Goal: Navigation & Orientation: Find specific page/section

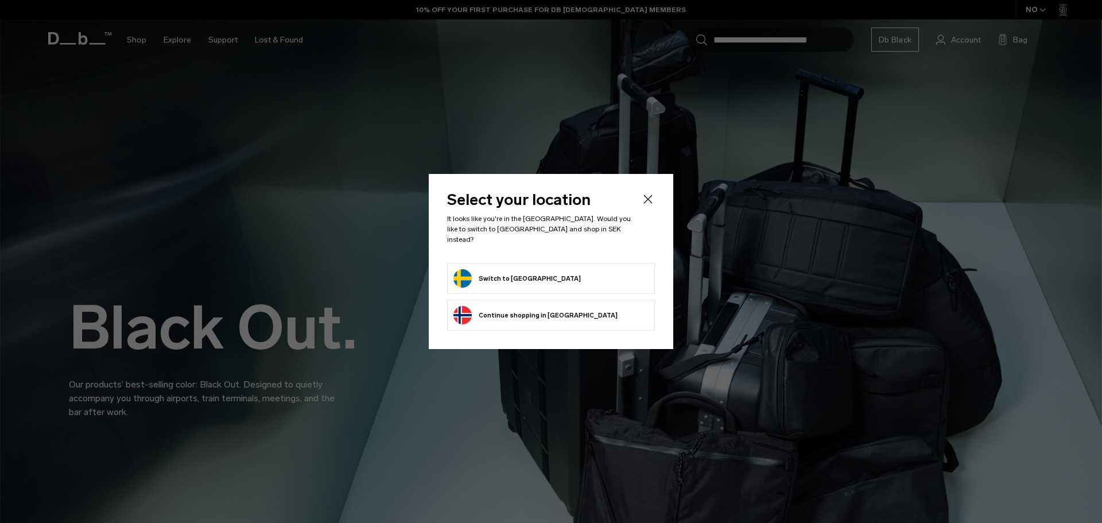
click at [550, 278] on form "Switch to [GEOGRAPHIC_DATA]" at bounding box center [551, 278] width 195 height 18
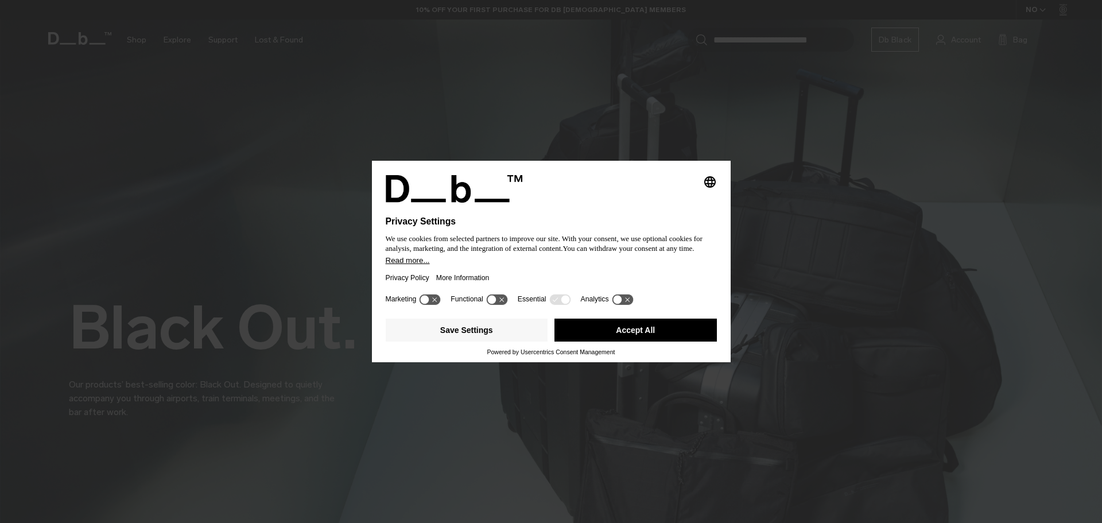
click at [509, 272] on div "Privacy Policy More Information" at bounding box center [551, 278] width 331 height 26
click at [661, 327] on button "Accept All" at bounding box center [636, 330] width 162 height 23
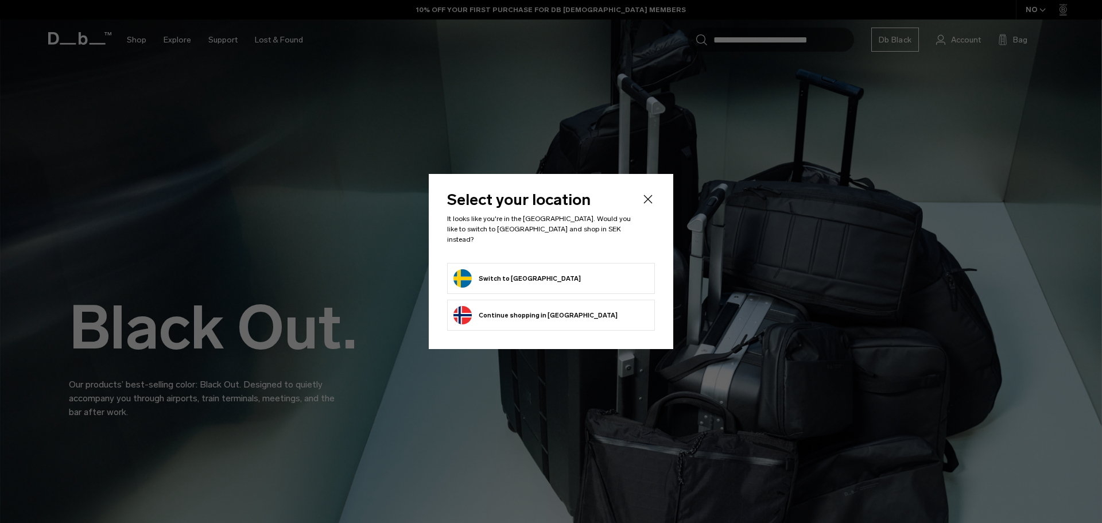
click at [471, 273] on button "Switch to [GEOGRAPHIC_DATA]" at bounding box center [517, 278] width 127 height 18
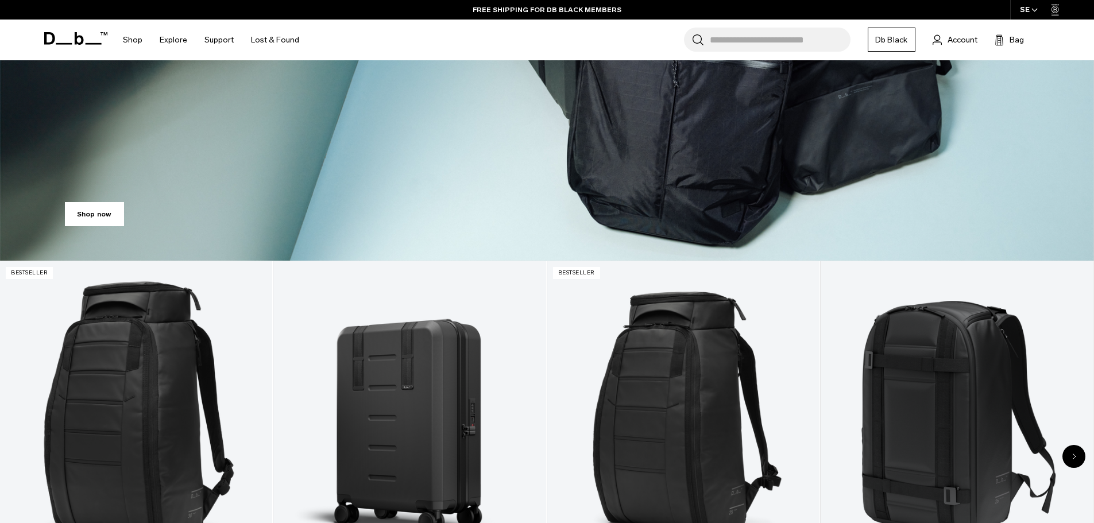
scroll to position [569, 0]
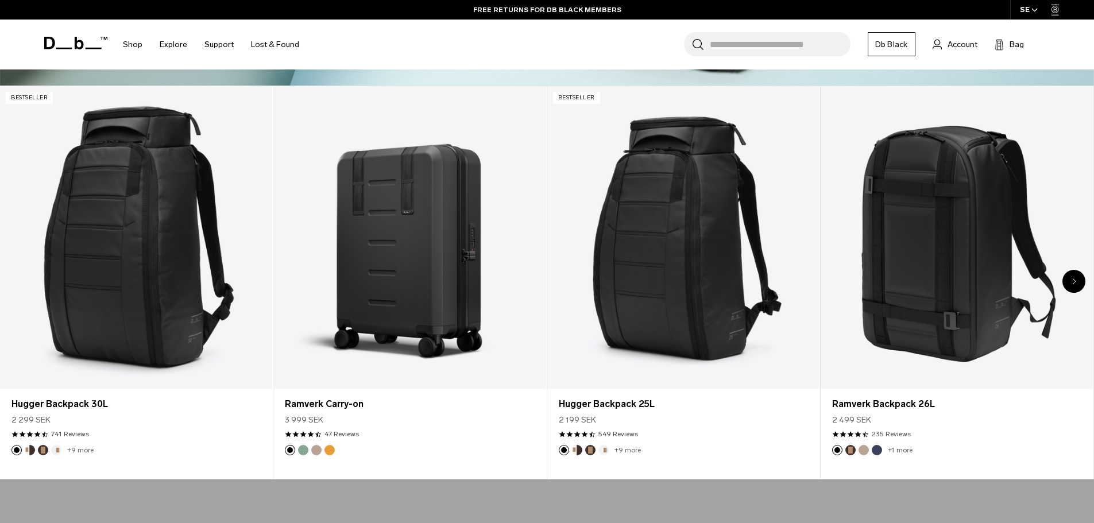
click at [1074, 277] on div "Next slide" at bounding box center [1073, 281] width 23 height 23
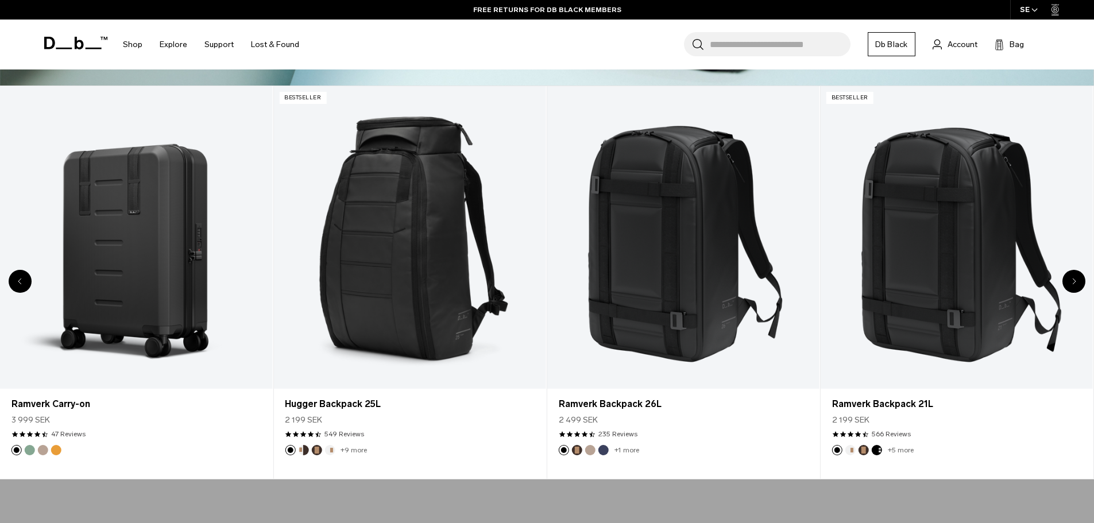
click at [1074, 277] on div "Next slide" at bounding box center [1073, 281] width 23 height 23
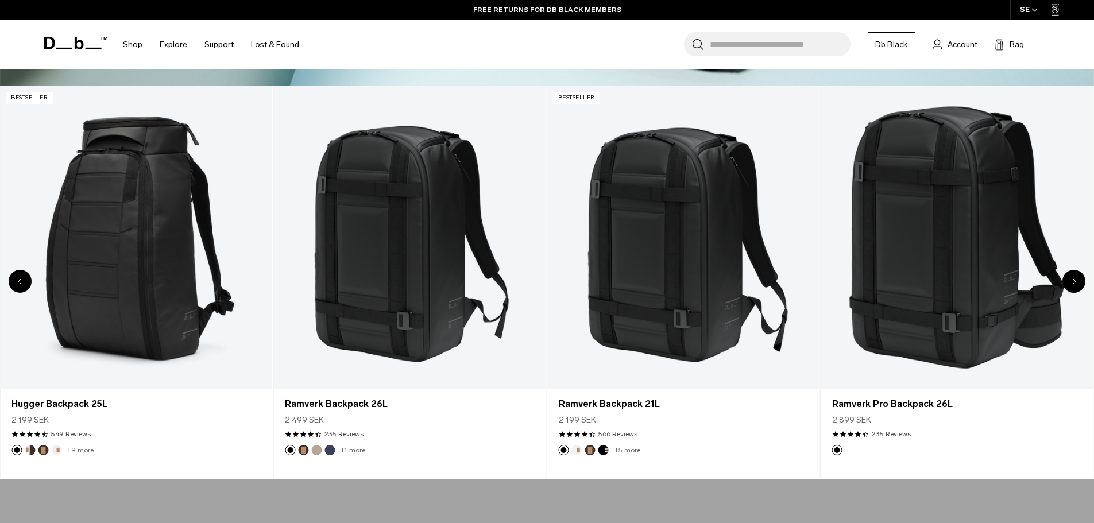
click at [1074, 277] on div "Next slide" at bounding box center [1073, 281] width 23 height 23
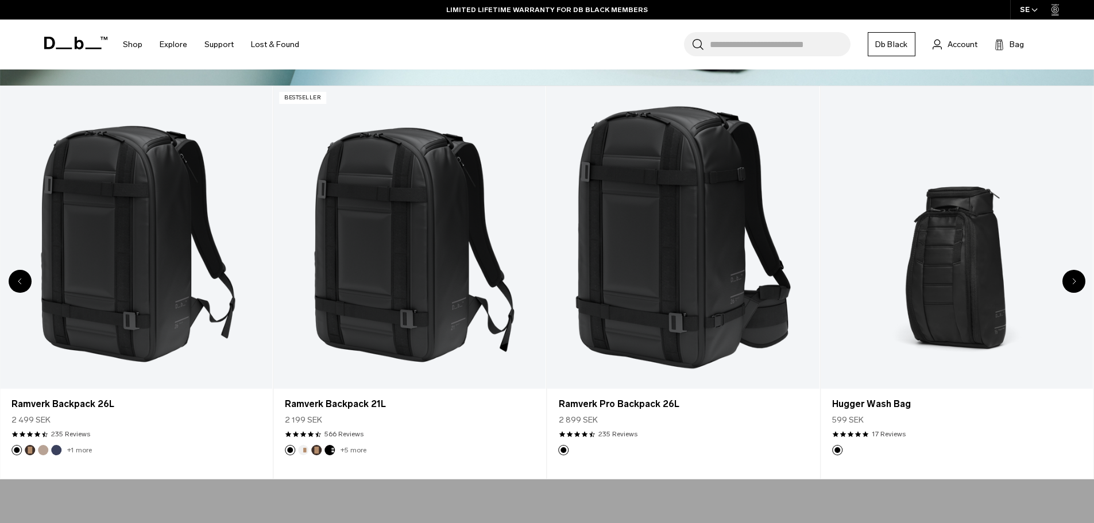
click at [1074, 277] on div "Next slide" at bounding box center [1073, 281] width 23 height 23
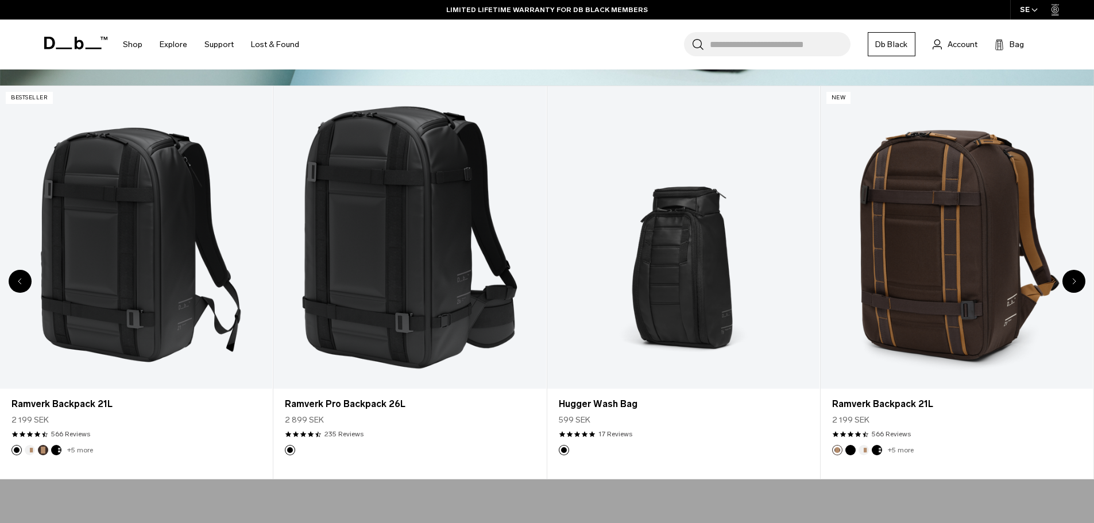
click at [1074, 277] on div "Next slide" at bounding box center [1073, 281] width 23 height 23
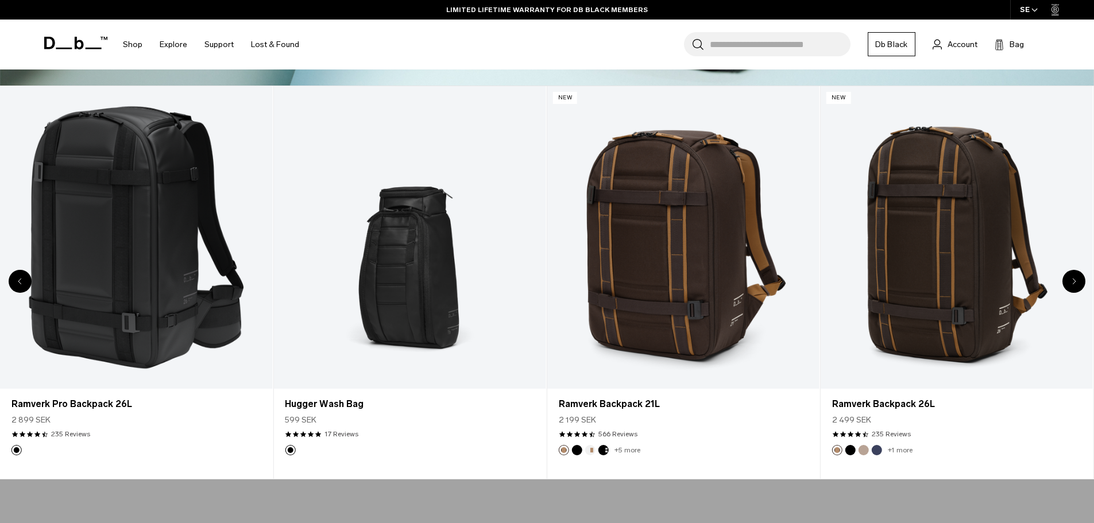
click at [1074, 277] on div "Next slide" at bounding box center [1073, 281] width 23 height 23
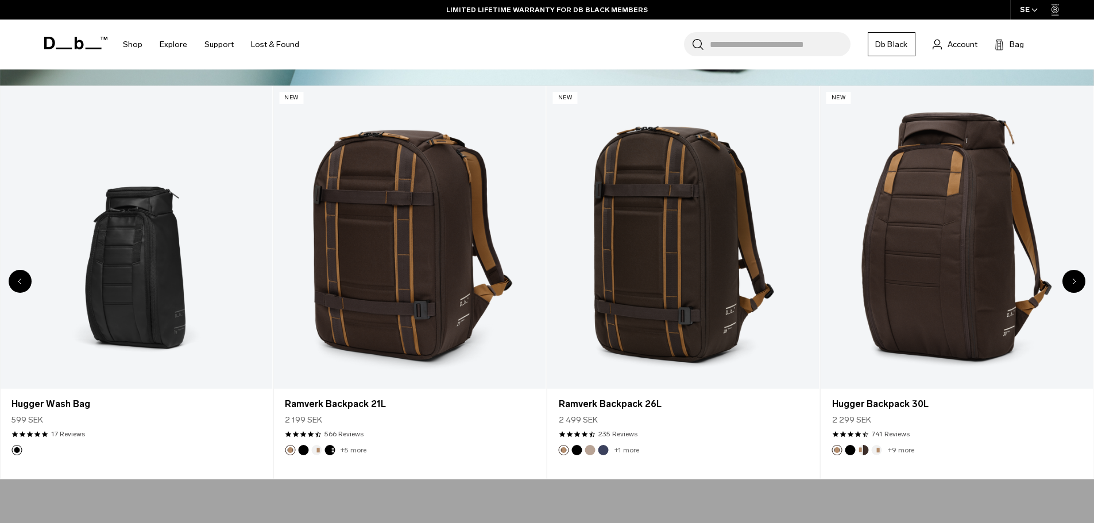
click at [1074, 277] on div "Next slide" at bounding box center [1073, 281] width 23 height 23
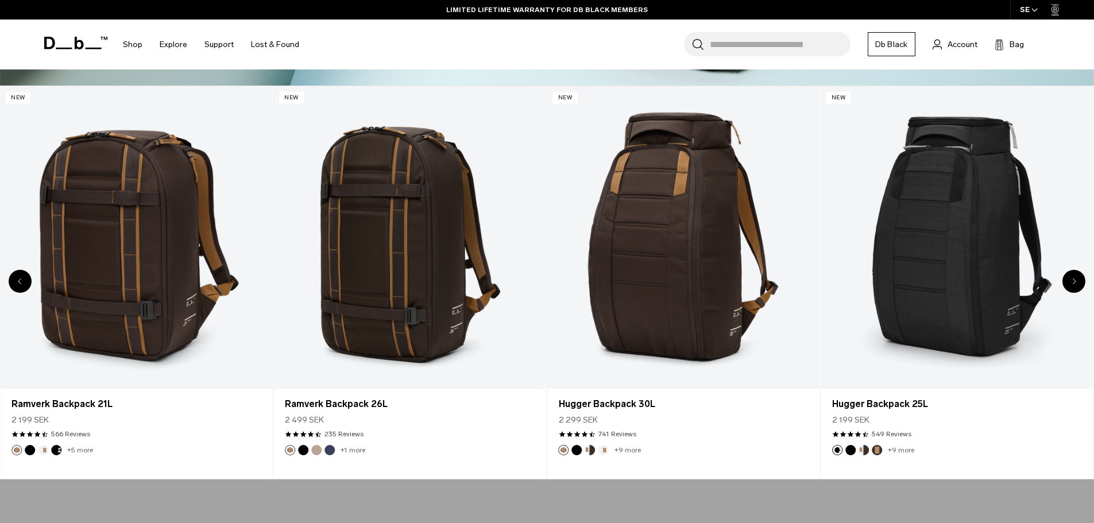
click at [1074, 277] on div "Next slide" at bounding box center [1073, 281] width 23 height 23
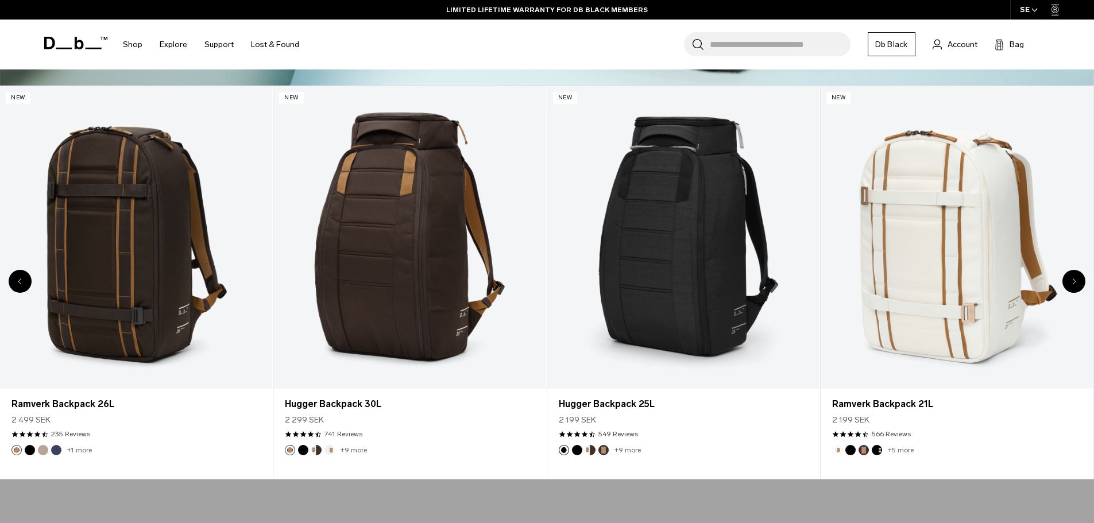
click at [1074, 277] on div "Next slide" at bounding box center [1073, 281] width 23 height 23
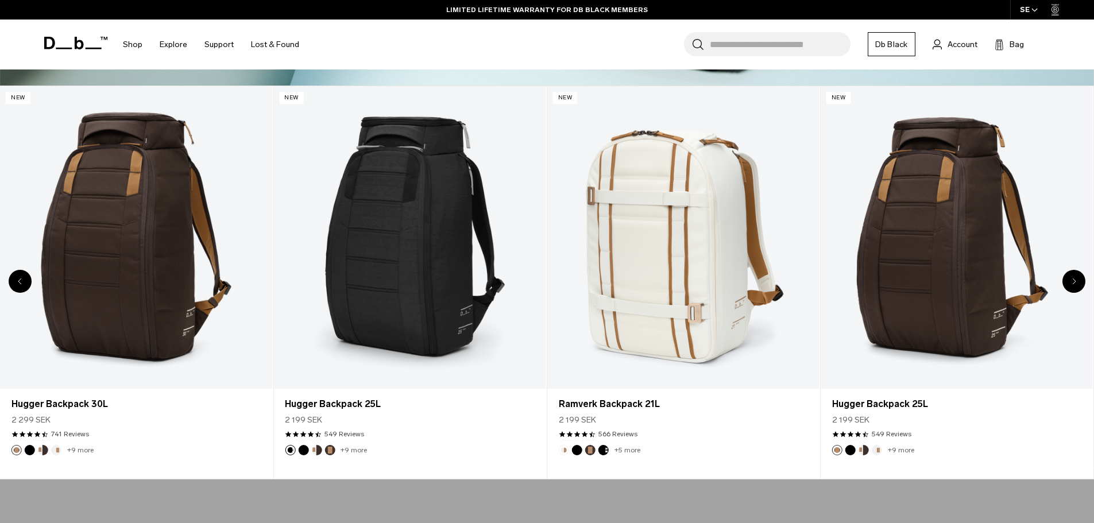
click at [1074, 277] on div "Next slide" at bounding box center [1073, 281] width 23 height 23
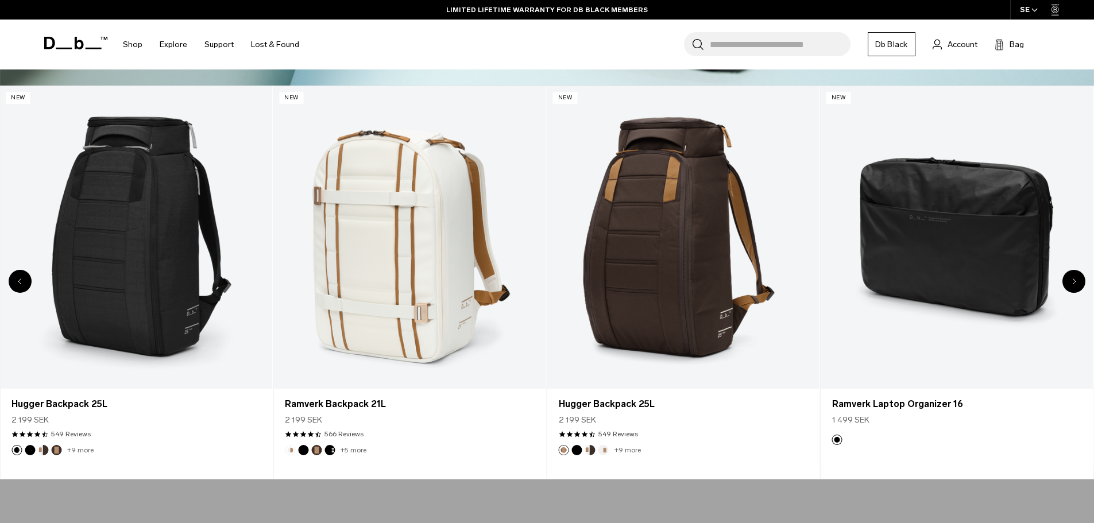
click at [1074, 277] on div "Next slide" at bounding box center [1073, 281] width 23 height 23
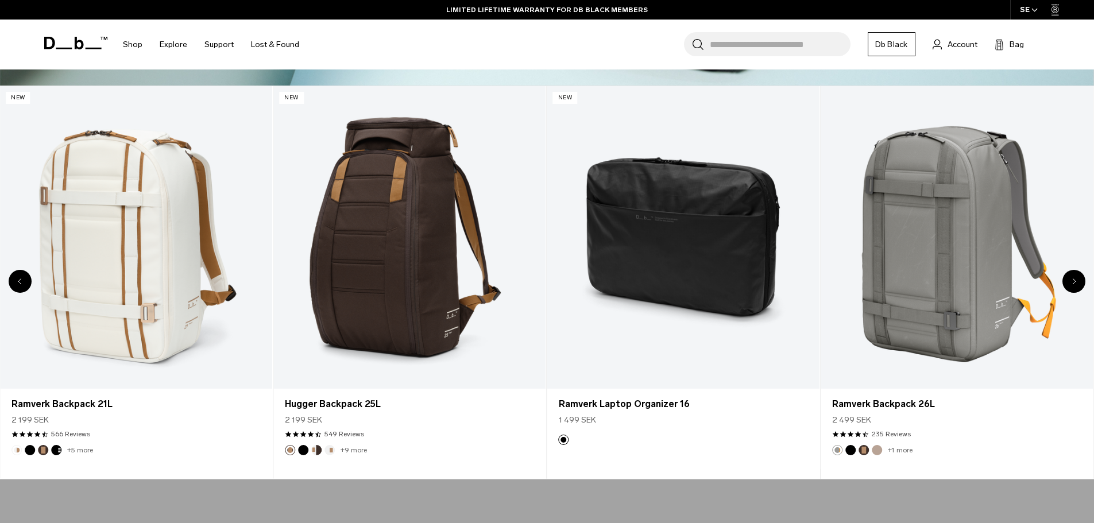
click at [1074, 277] on div "Next slide" at bounding box center [1073, 281] width 23 height 23
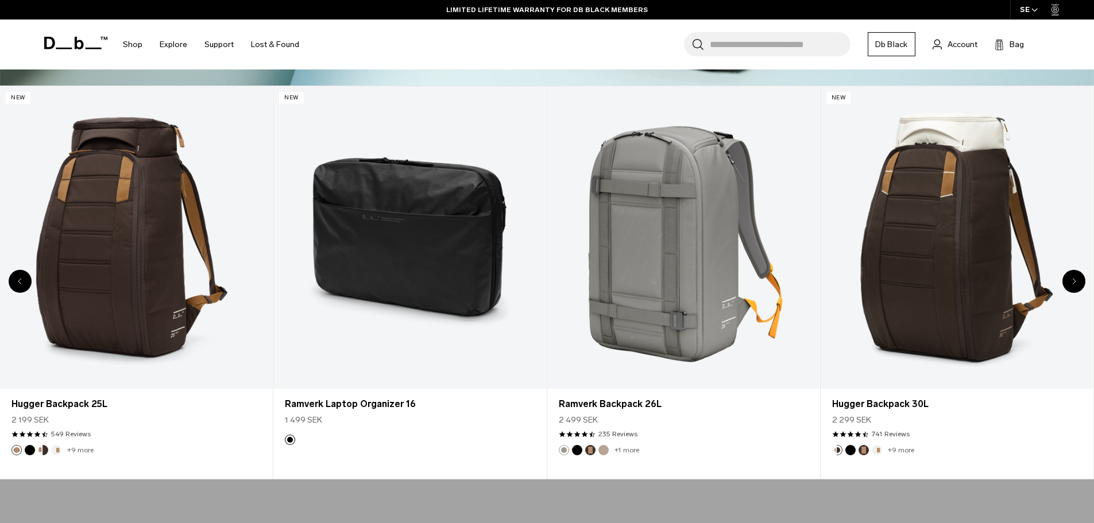
click at [1074, 277] on div "Next slide" at bounding box center [1073, 281] width 23 height 23
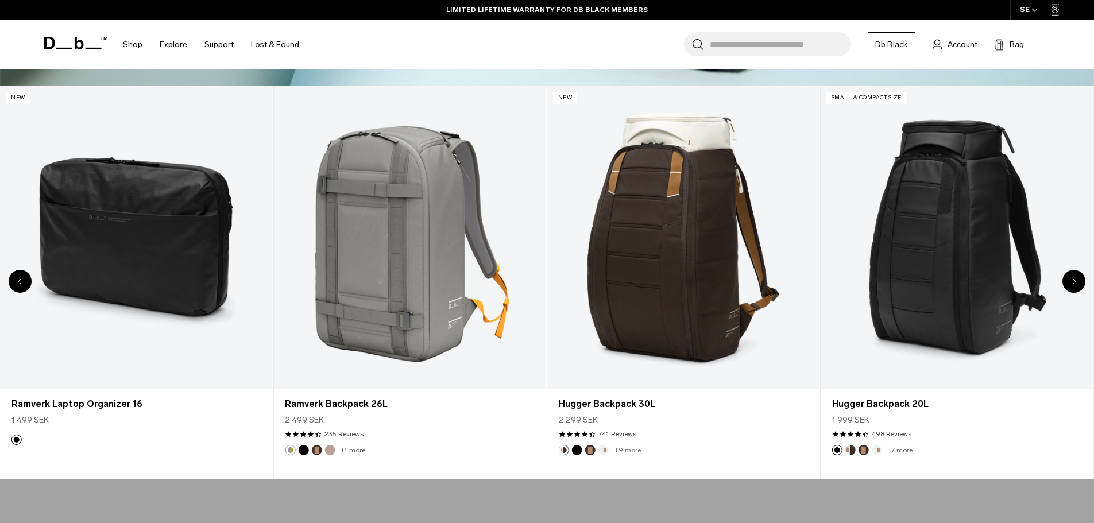
click at [1074, 277] on div "Next slide" at bounding box center [1073, 281] width 23 height 23
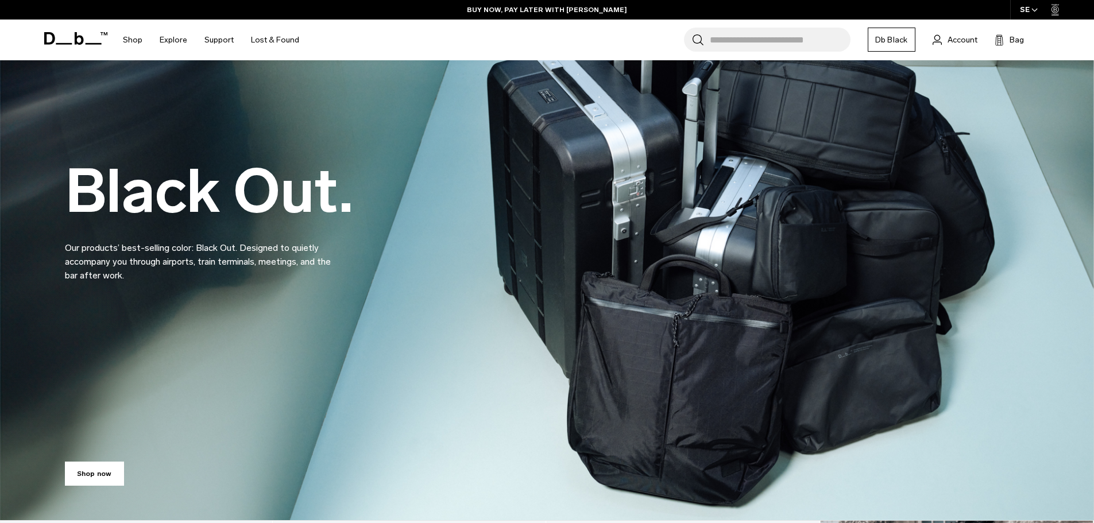
scroll to position [0, 0]
